Goal: Book appointment/travel/reservation

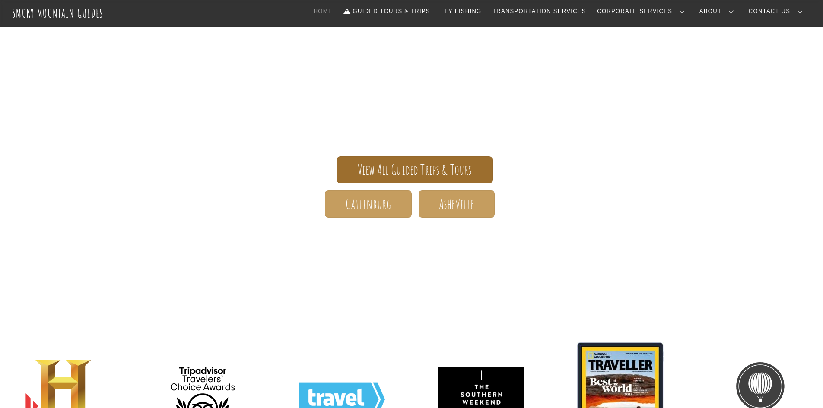
scroll to position [130, 0]
click at [391, 172] on span "View All Guided Trips & Tours" at bounding box center [415, 169] width 115 height 9
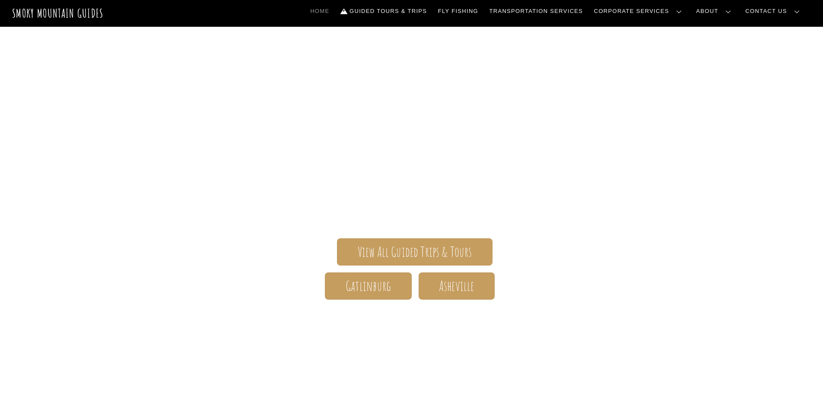
scroll to position [0, 0]
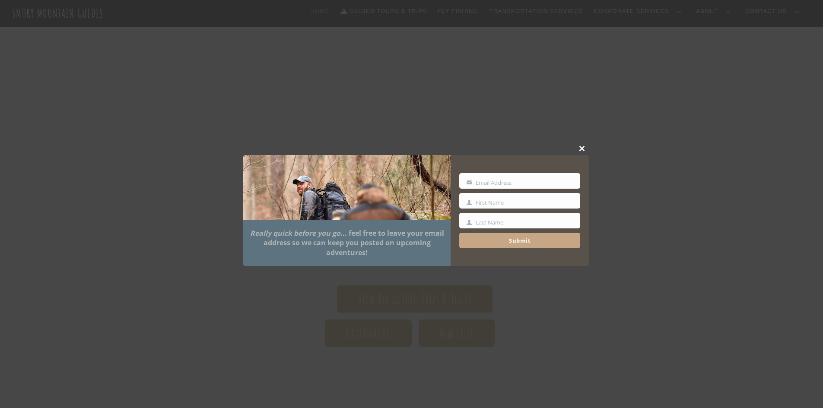
drag, startPoint x: 408, startPoint y: 53, endPoint x: 416, endPoint y: 53, distance: 7.8
click at [413, 53] on div at bounding box center [411, 204] width 823 height 408
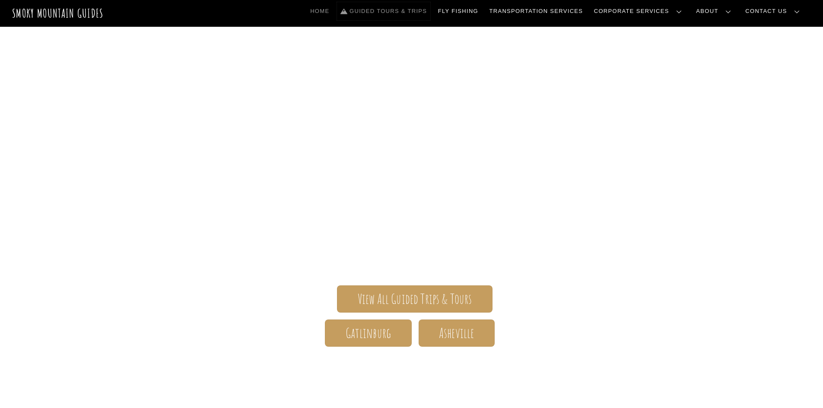
click at [431, 10] on link "Guided Tours & Trips" at bounding box center [383, 11] width 93 height 18
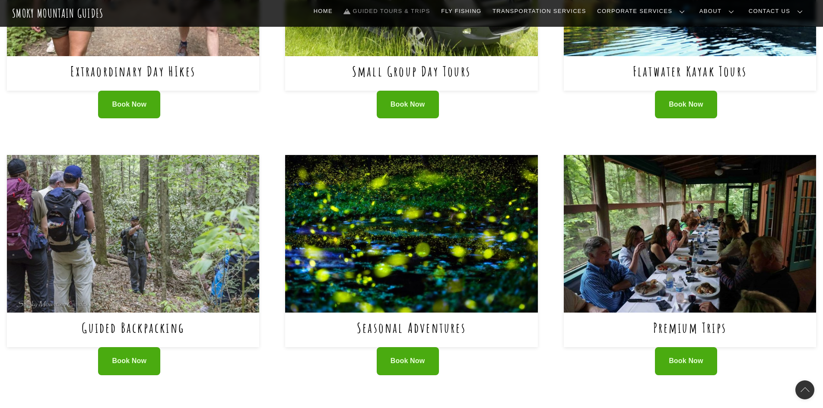
scroll to position [519, 0]
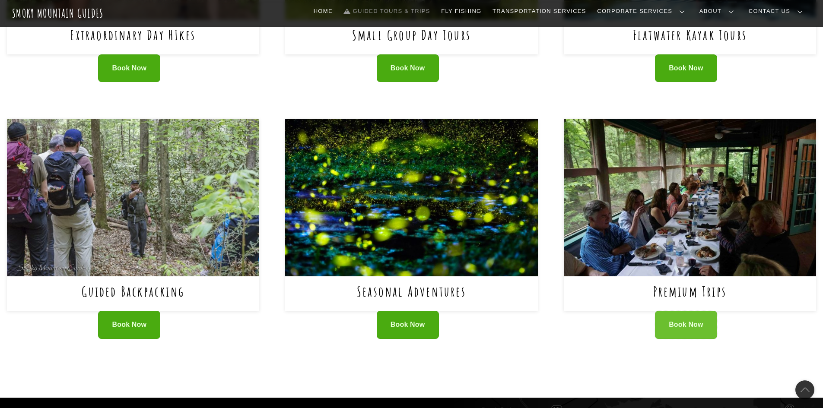
click at [702, 321] on span "Book Now" at bounding box center [686, 325] width 35 height 9
click at [787, 12] on link "Contact Us" at bounding box center [778, 11] width 64 height 18
click at [0, 0] on link "Contact Us" at bounding box center [0, 0] width 0 height 0
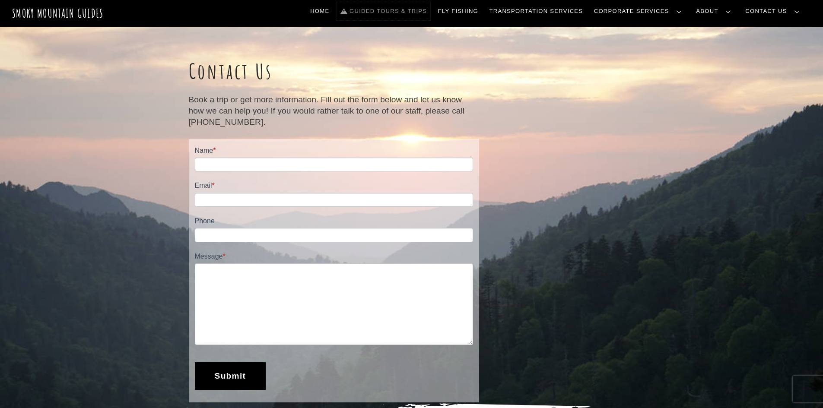
click at [430, 10] on link "Guided Tours & Trips" at bounding box center [383, 11] width 93 height 18
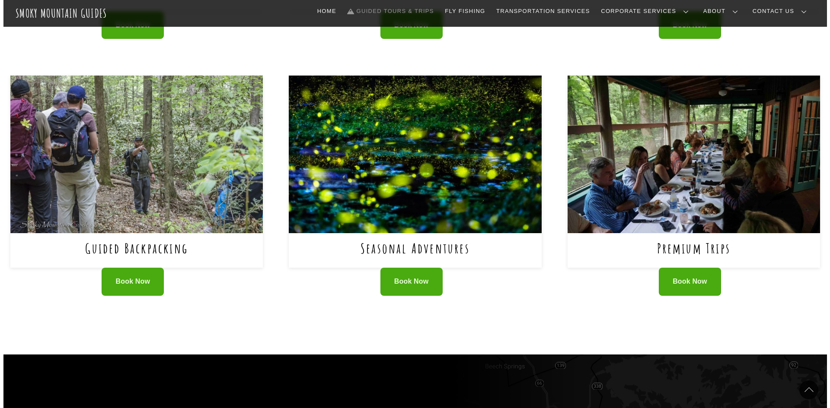
scroll to position [259, 0]
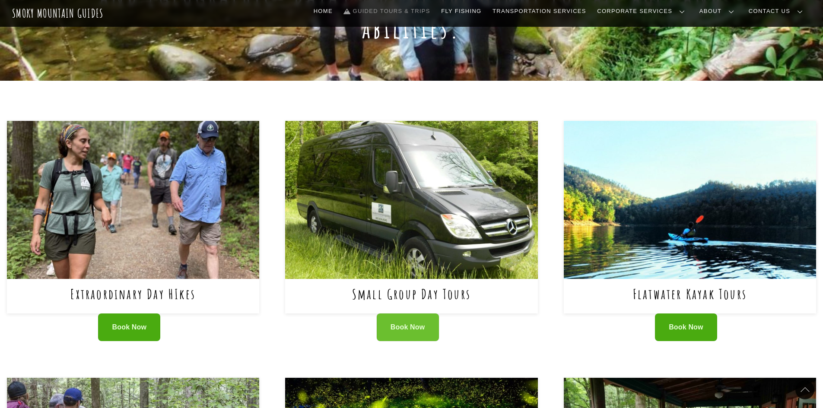
click at [406, 323] on span "Book Now" at bounding box center [408, 327] width 35 height 9
